Goal: Information Seeking & Learning: Learn about a topic

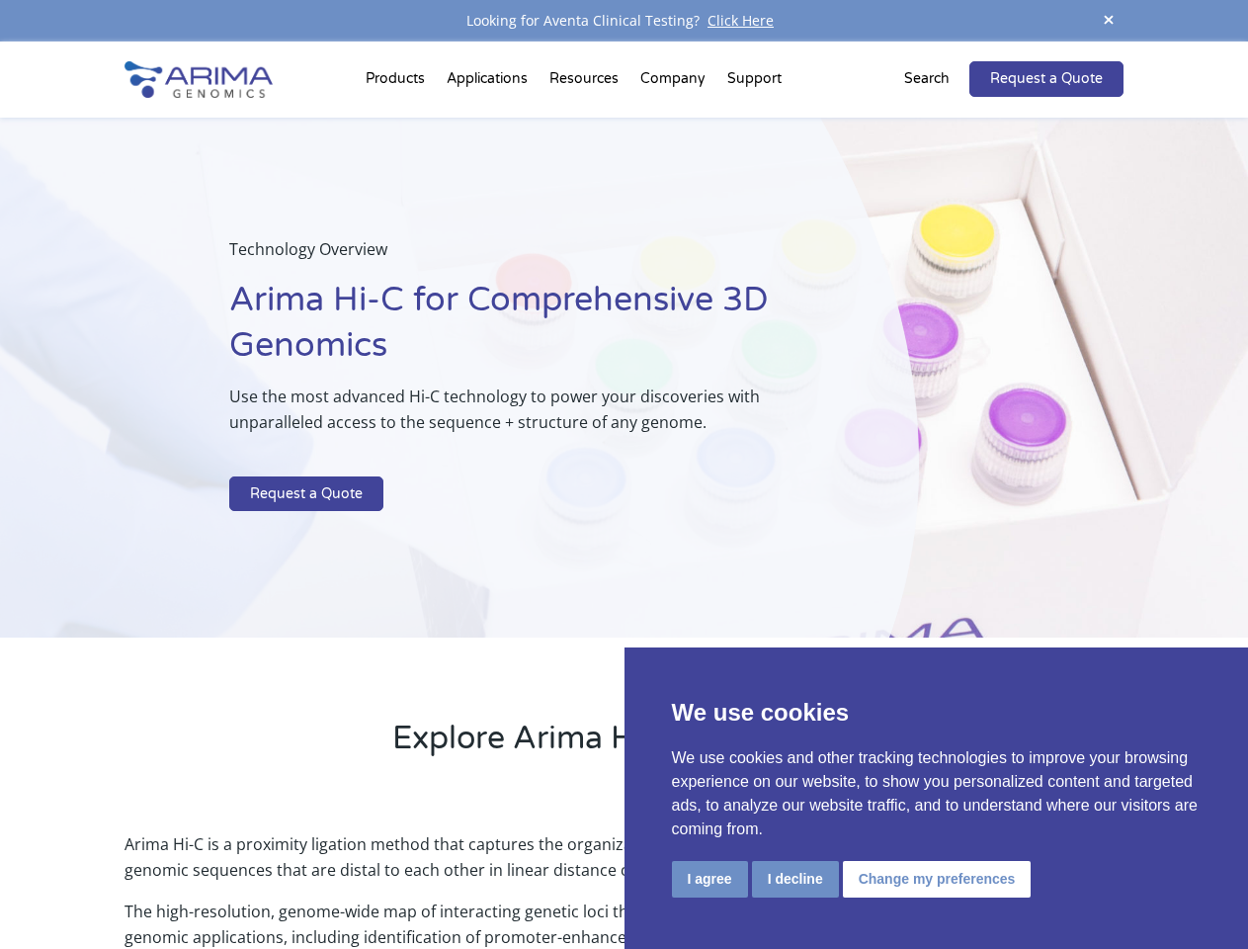
click at [623, 474] on p at bounding box center [524, 464] width 590 height 26
click at [709, 878] on button "I agree" at bounding box center [710, 879] width 76 height 37
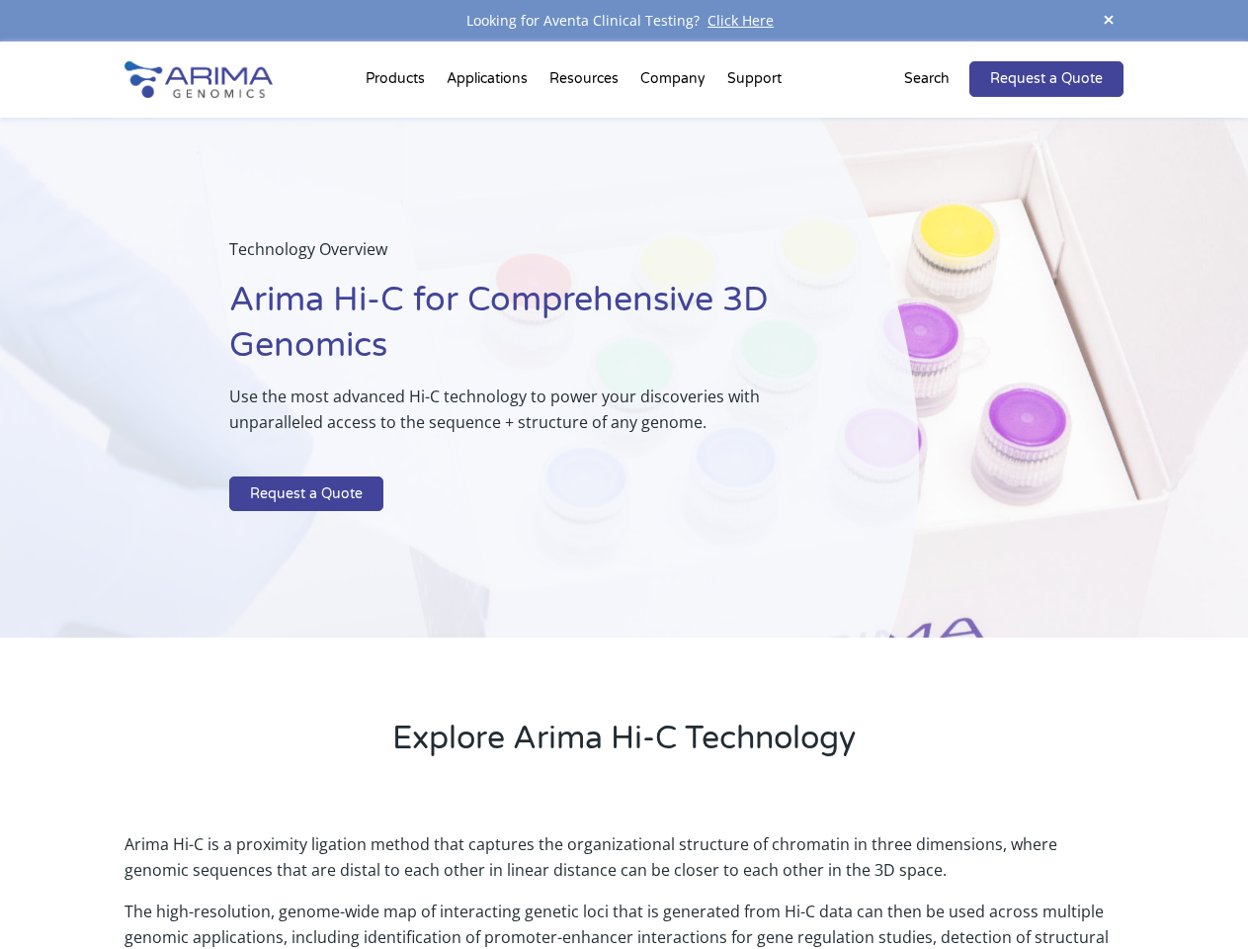
click at [794, 878] on p "Arima Hi-C is a proximity ligation method that captures the organizational stru…" at bounding box center [623, 864] width 998 height 67
click at [934, 878] on p "Arima Hi-C is a proximity ligation method that captures the organizational stru…" at bounding box center [623, 864] width 998 height 67
click at [1109, 21] on span at bounding box center [1109, 21] width 30 height 27
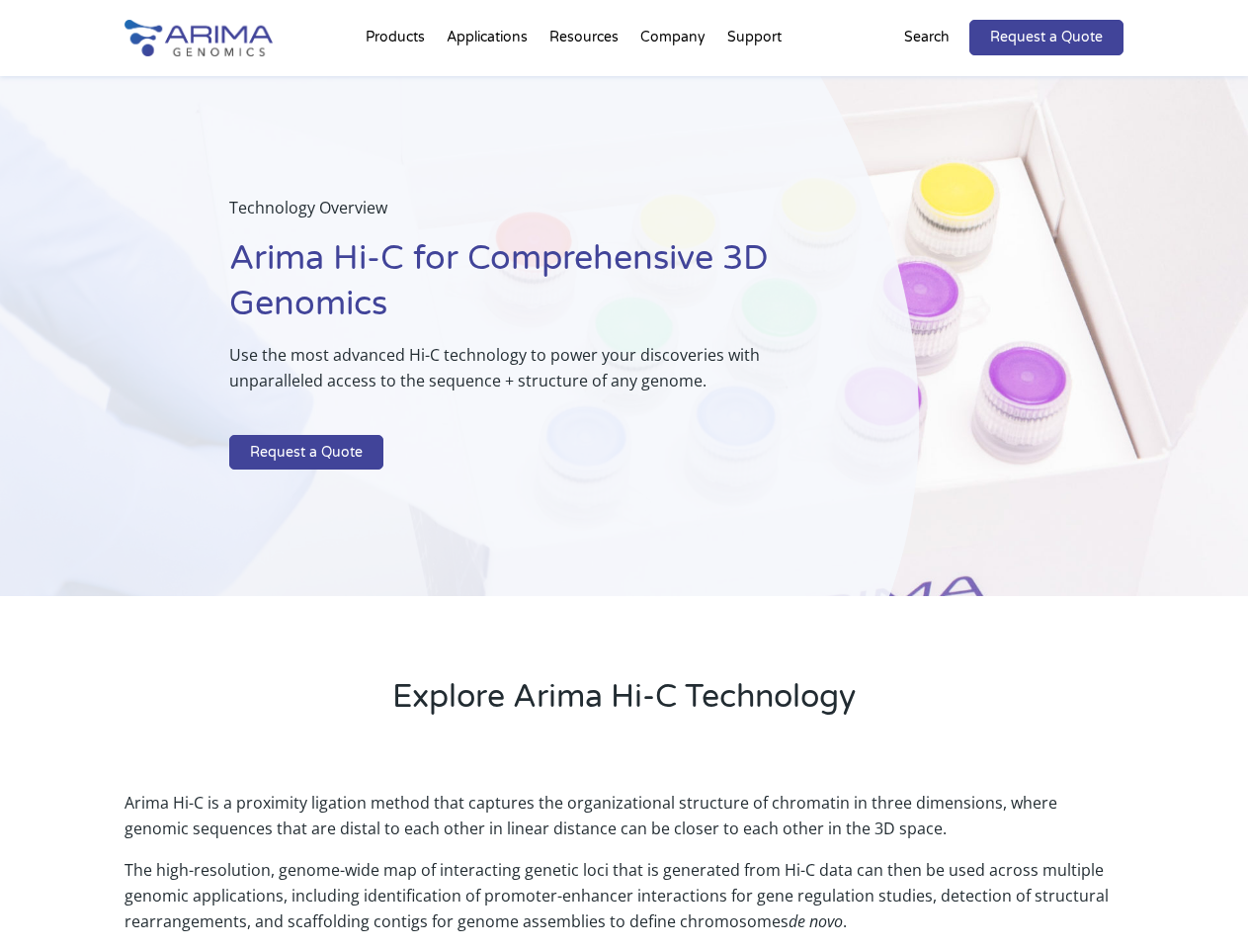
click at [623, 495] on div "Technology Overview Arima Hi-C for Comprehensive 3D Genomics Use the most advan…" at bounding box center [459, 336] width 919 height 521
click at [398, 83] on div "Technology Overview Arima Hi-C for Comprehensive 3D Genomics Use the most advan…" at bounding box center [459, 336] width 919 height 521
click at [586, 83] on div "Technology Overview Arima Hi-C for Comprehensive 3D Genomics Use the most advan…" at bounding box center [459, 336] width 919 height 521
click at [674, 83] on div "Technology Overview Arima Hi-C for Comprehensive 3D Genomics Use the most advan…" at bounding box center [459, 336] width 919 height 521
click at [754, 83] on div "Technology Overview Arima Hi-C for Comprehensive 3D Genomics Use the most advan…" at bounding box center [459, 336] width 919 height 521
